Goal: Task Accomplishment & Management: Manage account settings

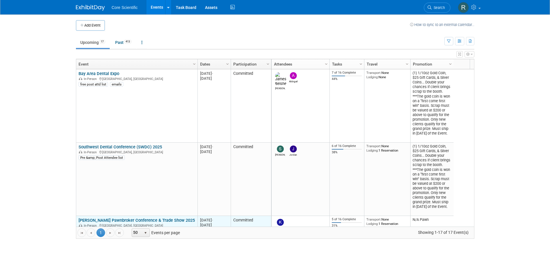
scroll to position [104, 0]
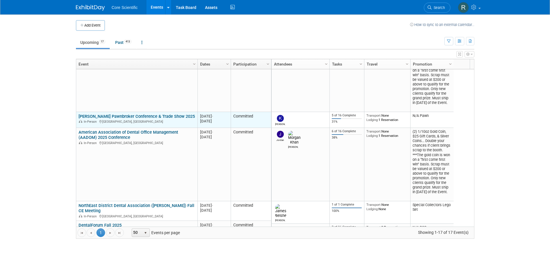
click at [120, 115] on link "[PERSON_NAME] Pawnbroker Conference & Trade Show 2025" at bounding box center [137, 116] width 116 height 5
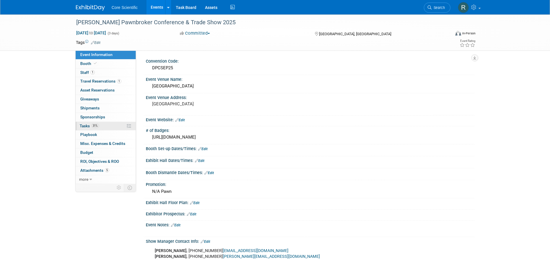
click at [101, 130] on link "31% Tasks 31%" at bounding box center [106, 126] width 60 height 9
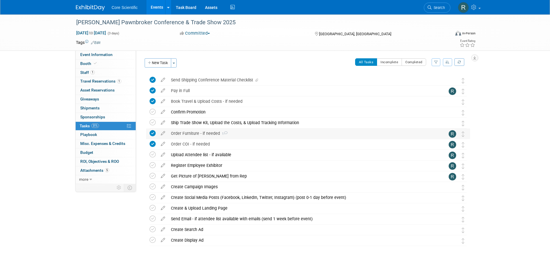
click at [227, 133] on icon at bounding box center [226, 132] width 4 height 3
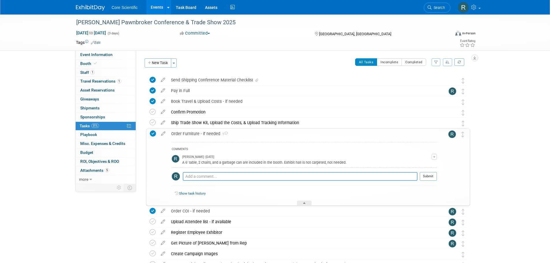
click at [227, 133] on icon at bounding box center [226, 133] width 4 height 3
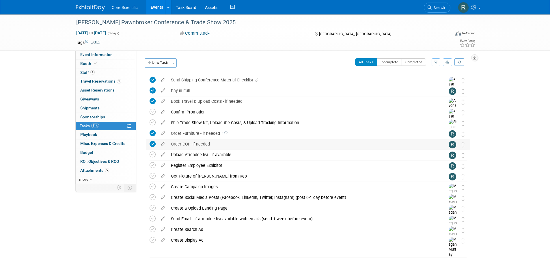
click at [204, 145] on div "Order COI - if needed" at bounding box center [302, 144] width 269 height 10
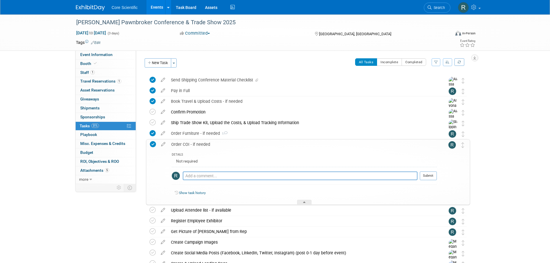
click at [204, 145] on div "Order COI - if needed" at bounding box center [302, 145] width 269 height 10
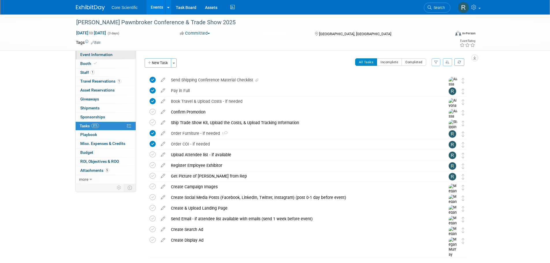
click at [97, 58] on link "Event Information" at bounding box center [106, 55] width 60 height 9
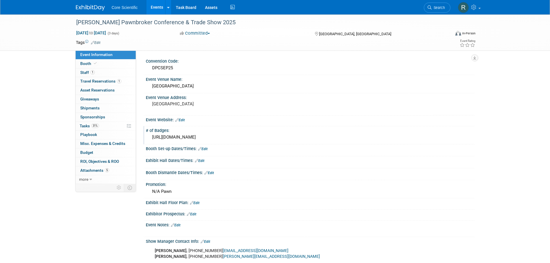
click at [197, 135] on div "https://dixieconvention.com/" at bounding box center [310, 137] width 320 height 9
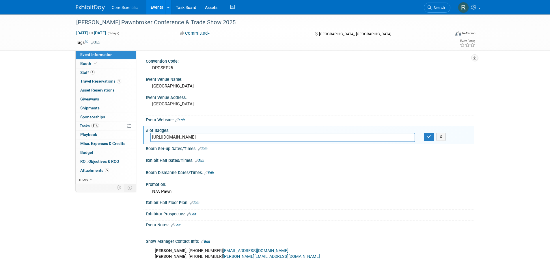
drag, startPoint x: 212, startPoint y: 138, endPoint x: 145, endPoint y: 136, distance: 67.0
click at [145, 136] on div "# of Badges: https://dixieconvention.com/ https://dixieconvention.com/ X" at bounding box center [308, 135] width 331 height 18
click at [426, 140] on button "button" at bounding box center [429, 137] width 10 height 8
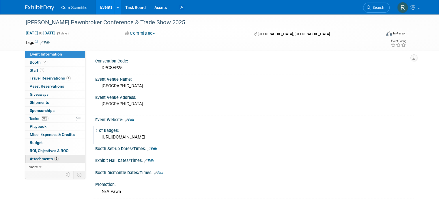
click at [54, 156] on span "5" at bounding box center [56, 158] width 4 height 4
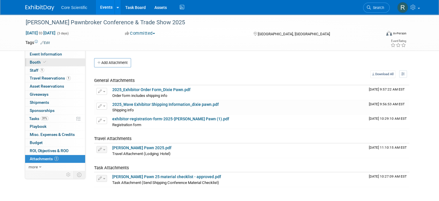
click at [52, 63] on link "Booth" at bounding box center [55, 62] width 60 height 8
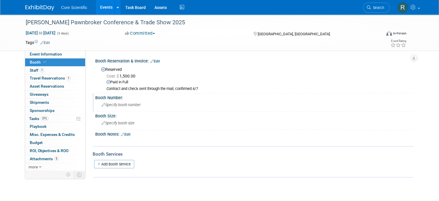
click at [117, 105] on span "Specify booth number" at bounding box center [121, 105] width 39 height 4
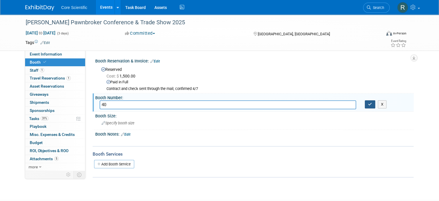
type input "40"
click at [376, 104] on button "button" at bounding box center [370, 104] width 10 height 8
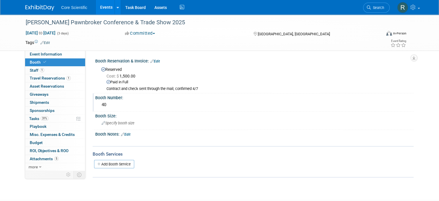
click at [39, 5] on img at bounding box center [39, 8] width 29 height 6
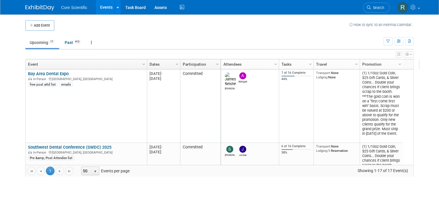
click at [152, 28] on div "Add Event How to sync to an external calendar... New Event Duplicate Event Warn…" at bounding box center [219, 101] width 397 height 174
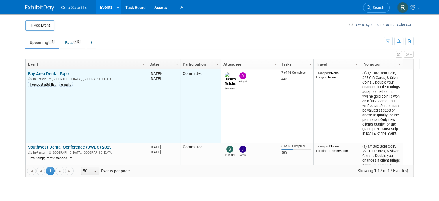
click at [103, 88] on td "Bay Area Dental Expo Bay Area Dental Expo In-Person Santa Clara, CA free post a…" at bounding box center [86, 105] width 121 height 73
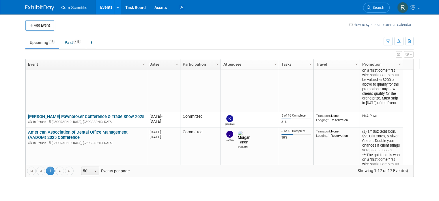
scroll to position [35, 0]
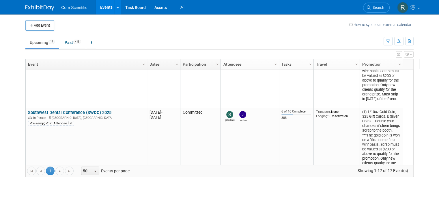
drag, startPoint x: 382, startPoint y: 8, endPoint x: 375, endPoint y: 12, distance: 8.0
click at [382, 8] on span "Search" at bounding box center [377, 7] width 13 height 4
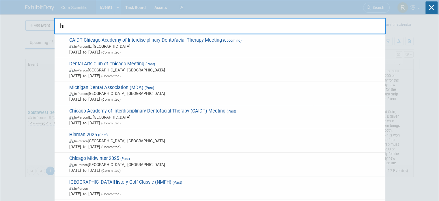
type input "h"
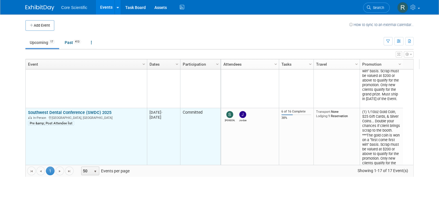
scroll to position [0, 0]
